Goal: Transaction & Acquisition: Obtain resource

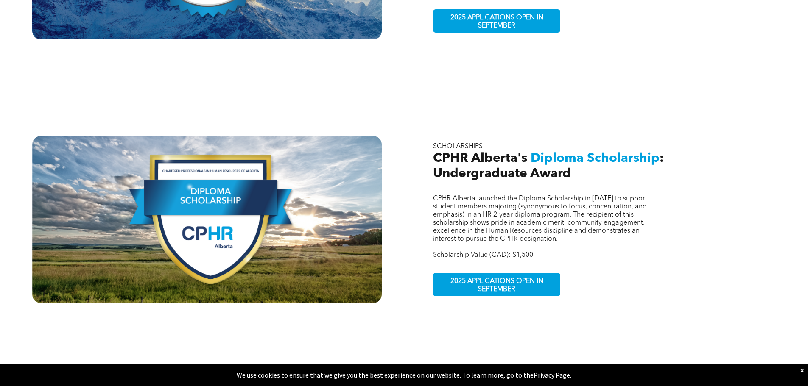
scroll to position [424, 0]
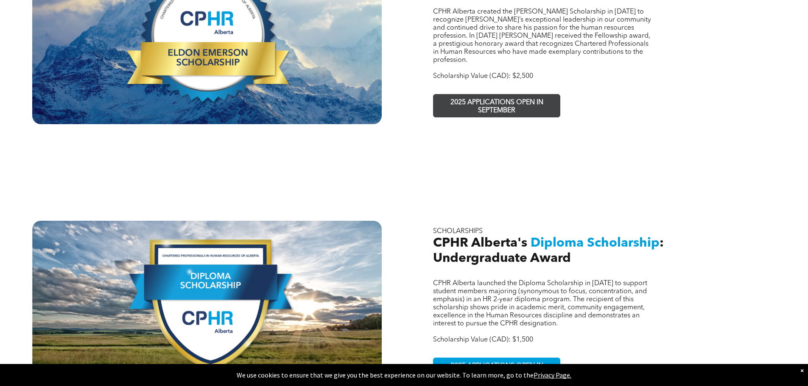
click at [473, 95] on span "2025 APPLICATIONS OPEN IN SEPTEMBER" at bounding box center [497, 107] width 124 height 25
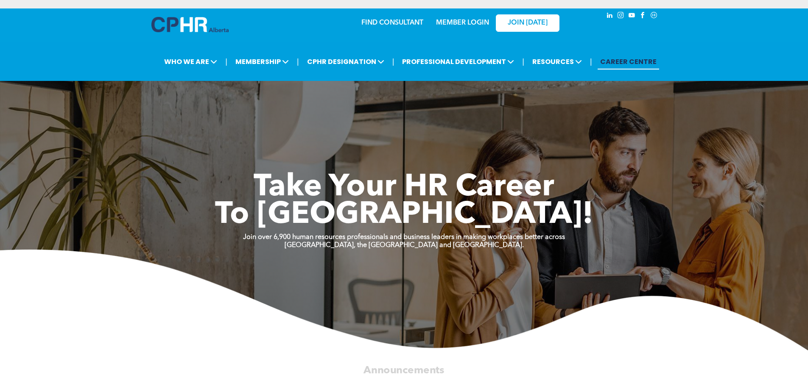
click at [614, 61] on link "CAREER CENTRE" at bounding box center [628, 62] width 61 height 16
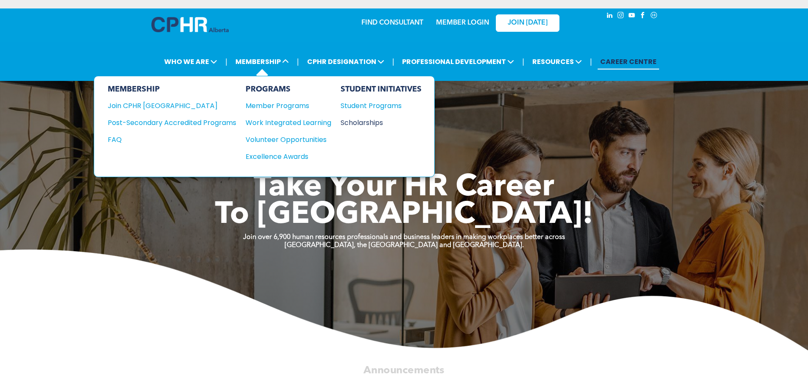
click at [359, 121] on div "Scholarships" at bounding box center [377, 122] width 73 height 11
